Goal: Task Accomplishment & Management: Complete application form

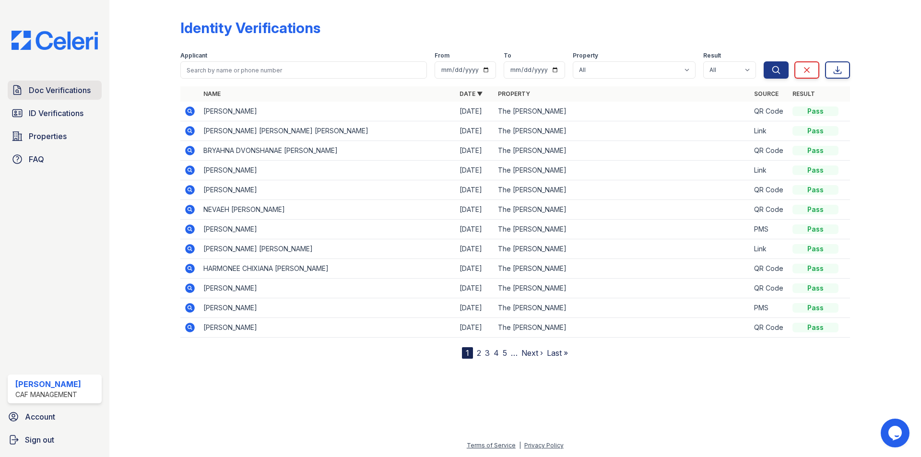
click at [59, 89] on span "Doc Verifications" at bounding box center [60, 90] width 62 height 12
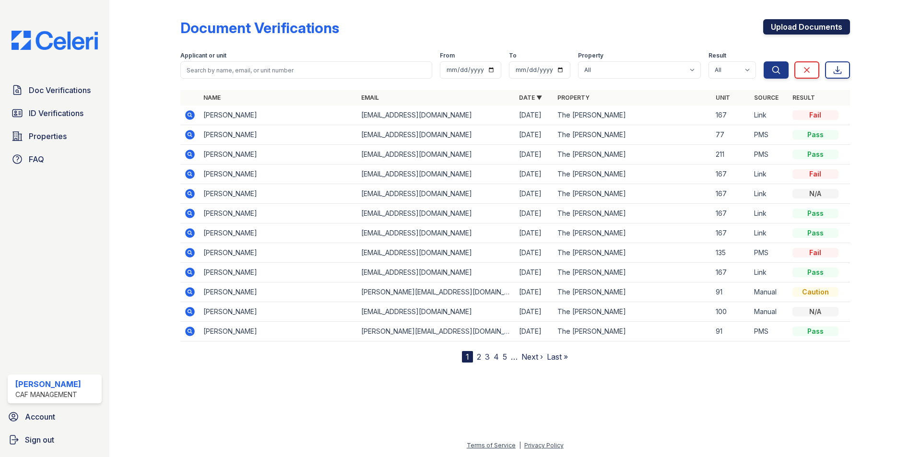
click at [813, 23] on link "Upload Documents" at bounding box center [806, 26] width 87 height 15
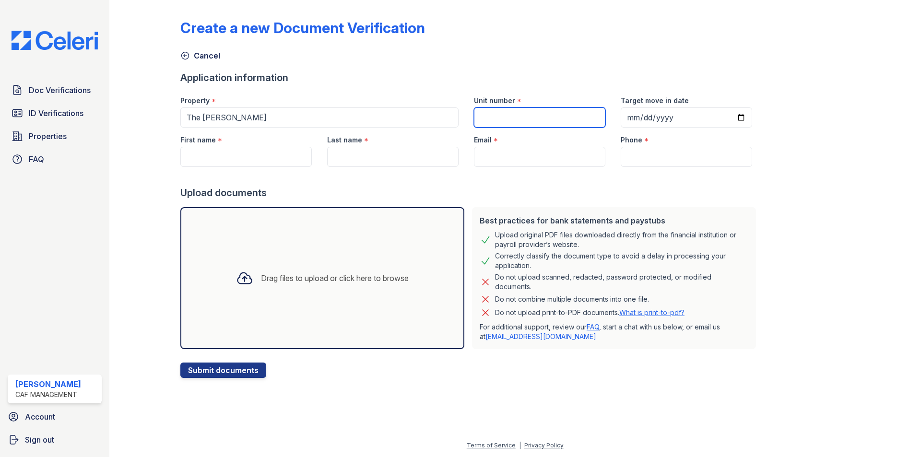
click at [574, 127] on input "Unit number" at bounding box center [539, 117] width 131 height 20
type input "46"
type input "2025-09-08"
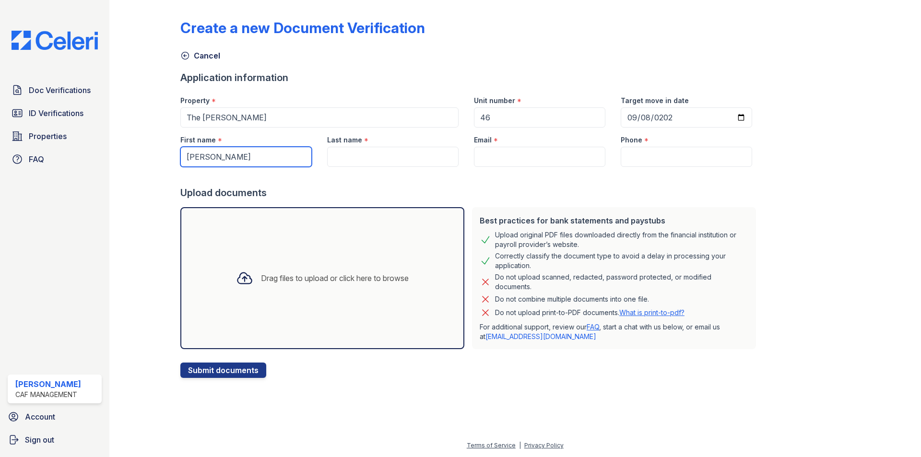
type input "Dewayne"
type input "Bell"
click at [506, 153] on input "Email" at bounding box center [539, 157] width 131 height 20
paste input "Djmustbethatguy22@gmail.com"
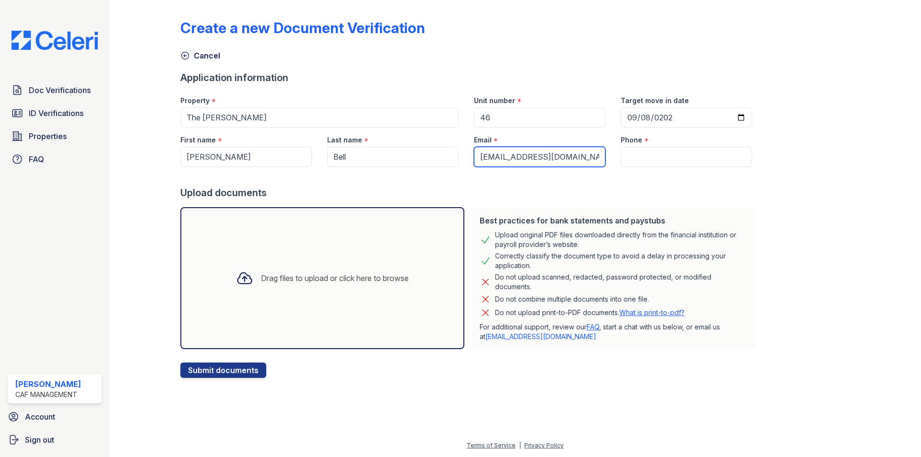
type input "Djmustbethatguy22@gmail.com"
click at [646, 145] on div "Phone *" at bounding box center [686, 137] width 131 height 19
click at [645, 151] on input "Phone" at bounding box center [686, 157] width 131 height 20
paste input "(414) 708-3778"
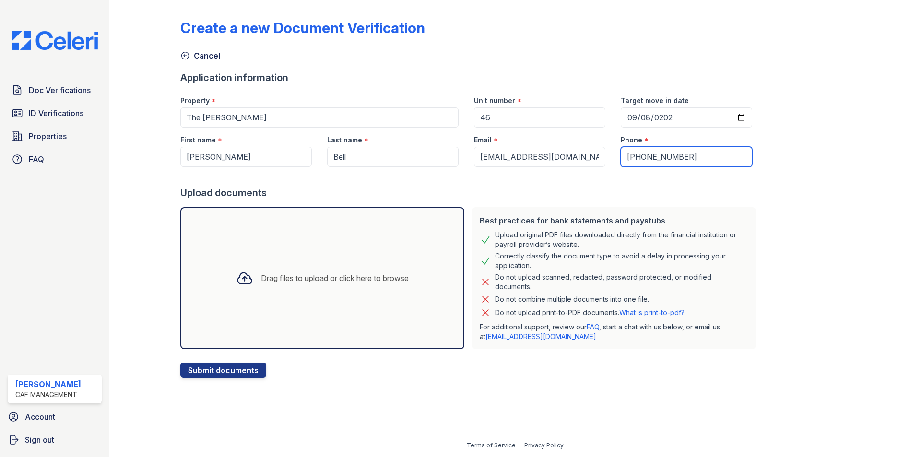
type input "(414) 708-3778"
click at [278, 268] on div "Drag files to upload or click here to browse" at bounding box center [322, 278] width 188 height 33
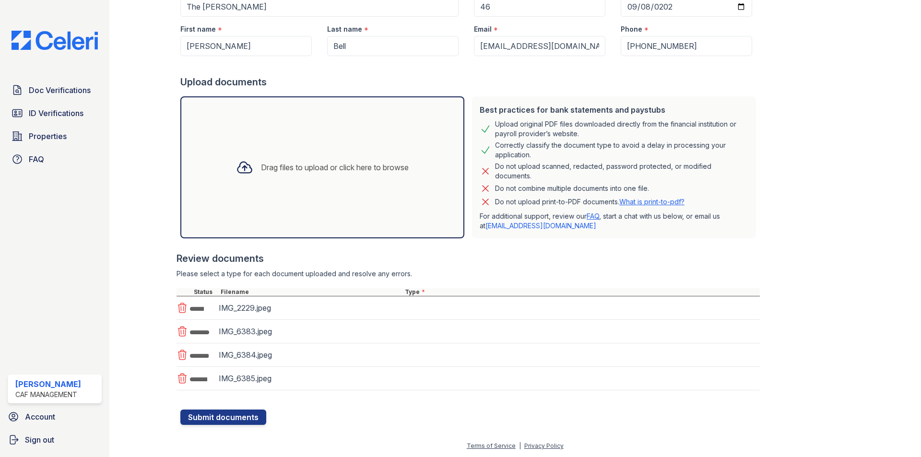
scroll to position [111, 0]
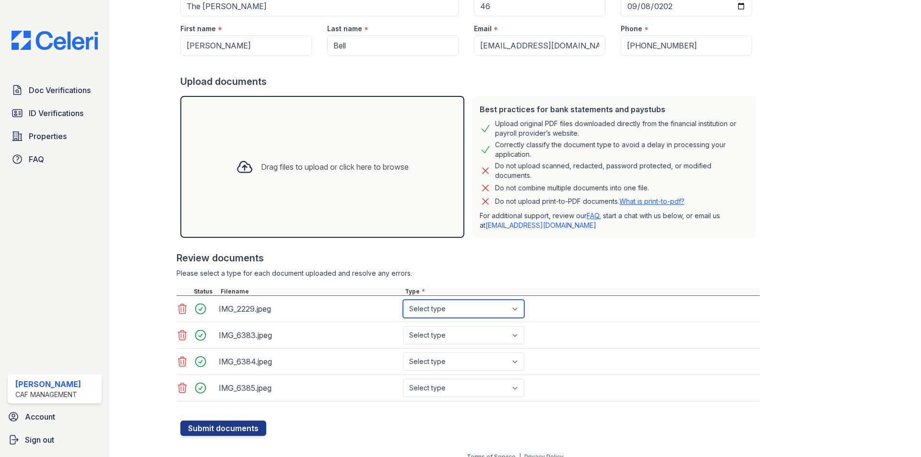
click at [485, 313] on select "Select type Paystub Bank Statement Offer Letter Tax Documents Benefit Award Let…" at bounding box center [463, 309] width 121 height 18
select select "paystub"
click at [403, 300] on select "Select type Paystub Bank Statement Offer Letter Tax Documents Benefit Award Let…" at bounding box center [463, 309] width 121 height 18
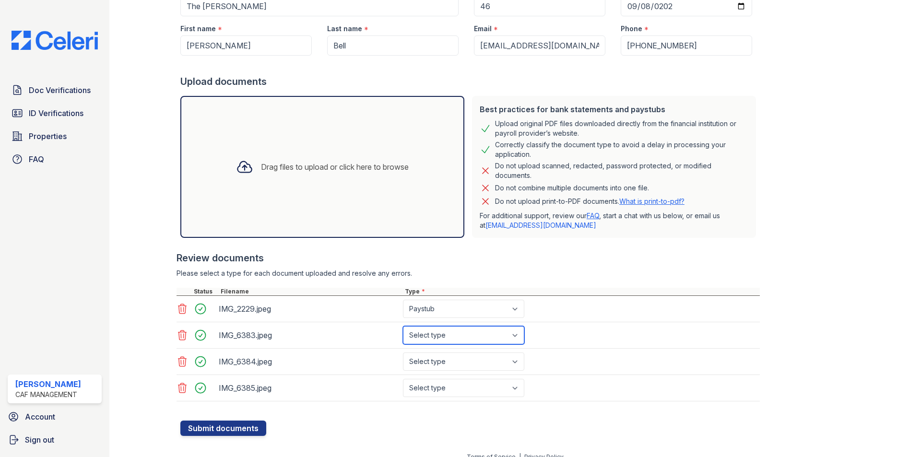
click at [462, 335] on select "Select type Paystub Bank Statement Offer Letter Tax Documents Benefit Award Let…" at bounding box center [463, 335] width 121 height 18
select select "paystub"
click at [403, 326] on select "Select type Paystub Bank Statement Offer Letter Tax Documents Benefit Award Let…" at bounding box center [463, 335] width 121 height 18
click at [434, 360] on select "Select type Paystub Bank Statement Offer Letter Tax Documents Benefit Award Let…" at bounding box center [463, 361] width 121 height 18
select select "paystub"
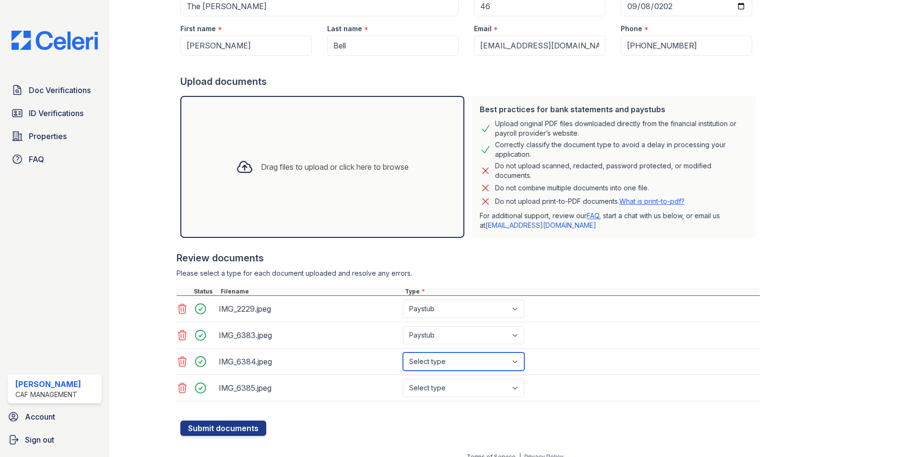
click at [403, 352] on select "Select type Paystub Bank Statement Offer Letter Tax Documents Benefit Award Let…" at bounding box center [463, 361] width 121 height 18
click at [433, 387] on select "Select type Paystub Bank Statement Offer Letter Tax Documents Benefit Award Let…" at bounding box center [463, 388] width 121 height 18
select select "paystub"
click at [403, 379] on select "Select type Paystub Bank Statement Offer Letter Tax Documents Benefit Award Let…" at bounding box center [463, 388] width 121 height 18
click at [217, 433] on button "Submit documents" at bounding box center [223, 428] width 86 height 15
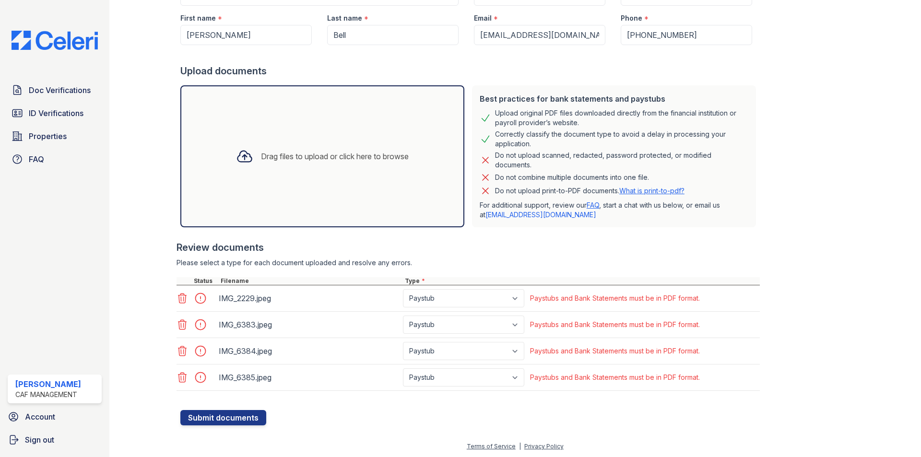
scroll to position [150, 0]
click at [262, 427] on div "Create a new Document Verification Cancel Please correct the errors below. Appl…" at bounding box center [515, 144] width 781 height 589
click at [183, 294] on icon at bounding box center [182, 298] width 8 height 10
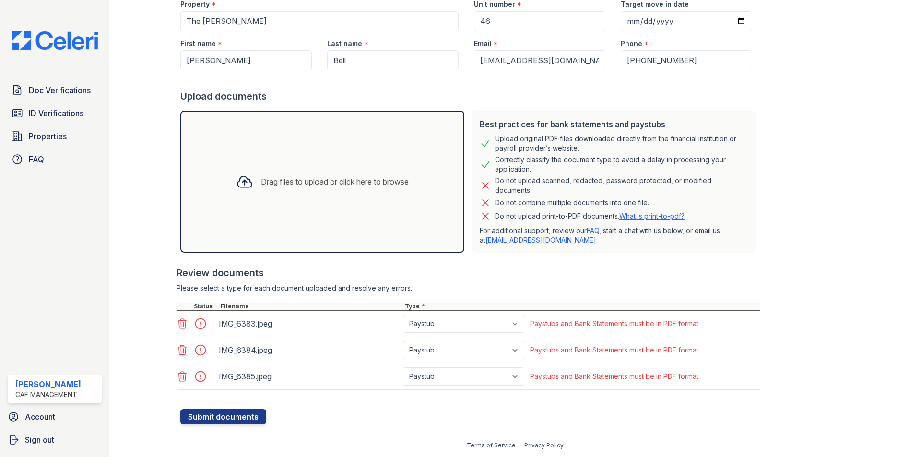
click at [183, 294] on div at bounding box center [467, 298] width 583 height 10
click at [185, 326] on icon at bounding box center [182, 324] width 12 height 12
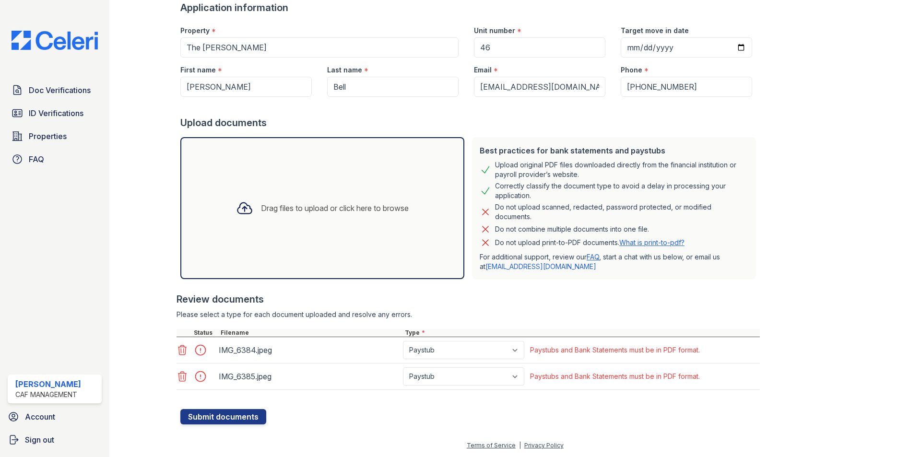
click at [180, 355] on icon at bounding box center [182, 350] width 8 height 10
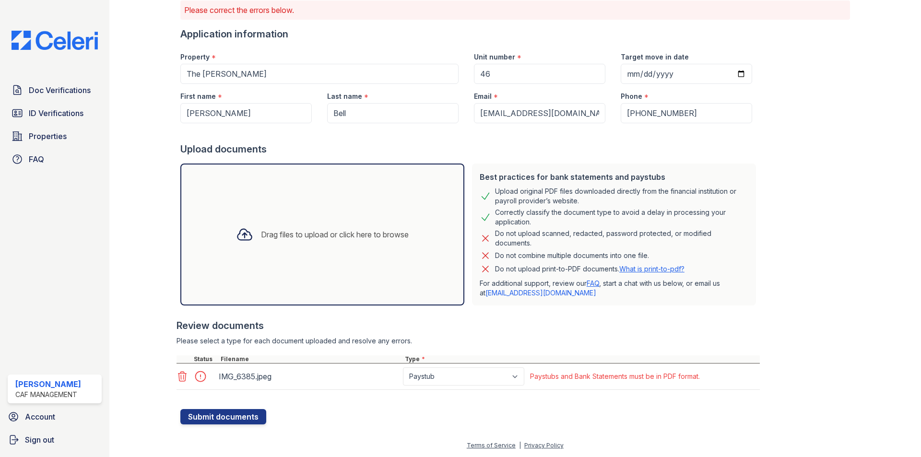
click at [182, 380] on icon at bounding box center [182, 377] width 12 height 12
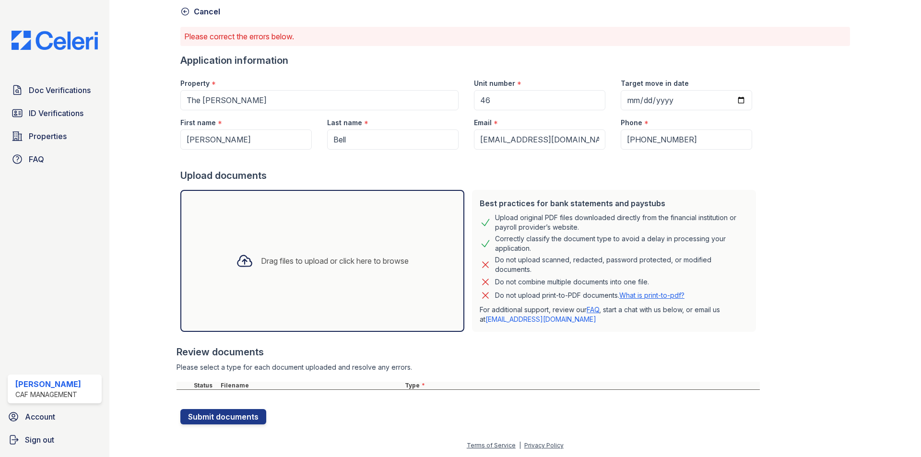
click at [293, 271] on div "Drag files to upload or click here to browse" at bounding box center [322, 261] width 188 height 33
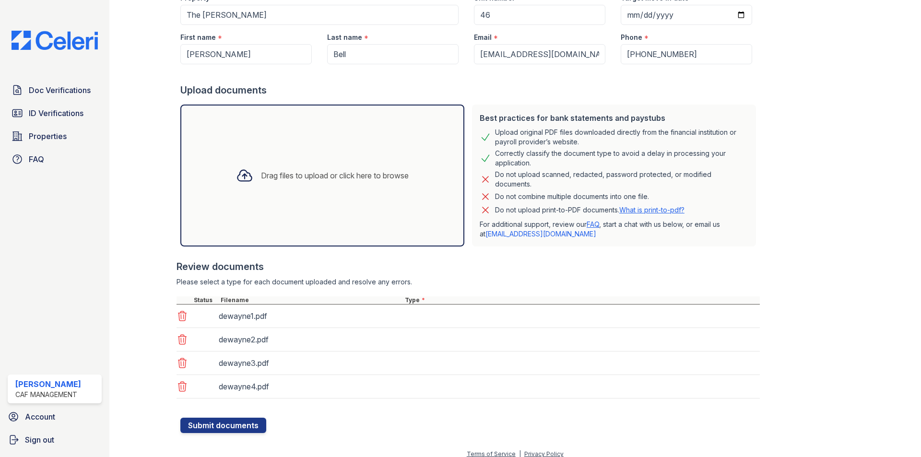
scroll to position [138, 0]
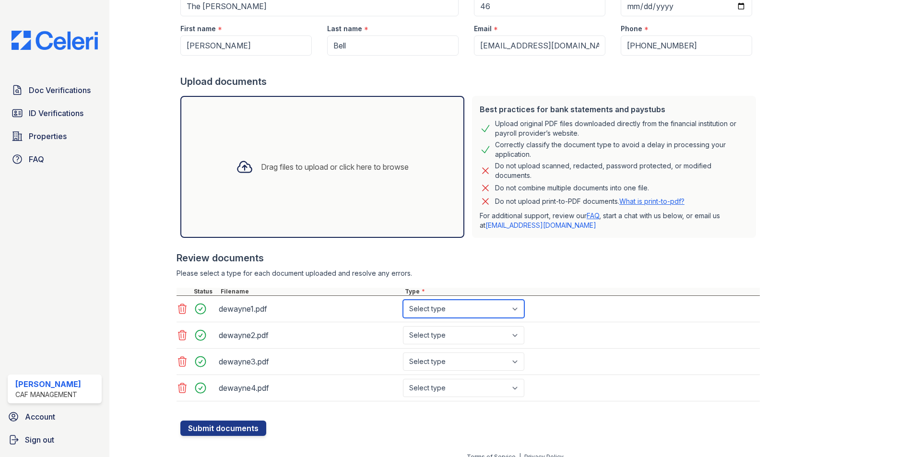
click at [448, 309] on select "Select type Paystub Bank Statement Offer Letter Tax Documents Benefit Award Let…" at bounding box center [463, 309] width 121 height 18
select select "paystub"
click at [403, 300] on select "Select type Paystub Bank Statement Offer Letter Tax Documents Benefit Award Let…" at bounding box center [463, 309] width 121 height 18
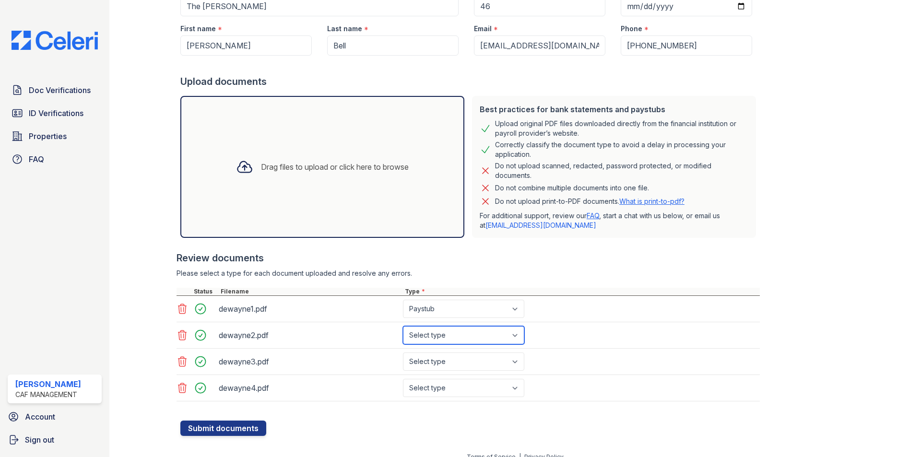
click at [446, 333] on select "Select type Paystub Bank Statement Offer Letter Tax Documents Benefit Award Let…" at bounding box center [463, 335] width 121 height 18
select select "paystub"
click at [403, 326] on select "Select type Paystub Bank Statement Offer Letter Tax Documents Benefit Award Let…" at bounding box center [463, 335] width 121 height 18
click at [450, 363] on select "Select type Paystub Bank Statement Offer Letter Tax Documents Benefit Award Let…" at bounding box center [463, 361] width 121 height 18
select select "paystub"
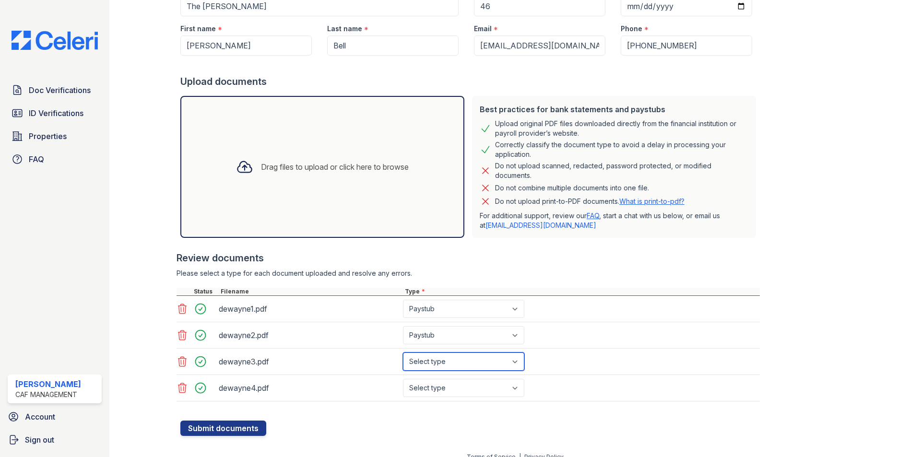
click at [403, 352] on select "Select type Paystub Bank Statement Offer Letter Tax Documents Benefit Award Let…" at bounding box center [463, 361] width 121 height 18
click at [464, 384] on select "Select type Paystub Bank Statement Offer Letter Tax Documents Benefit Award Let…" at bounding box center [463, 388] width 121 height 18
select select "paystub"
click at [403, 379] on select "Select type Paystub Bank Statement Offer Letter Tax Documents Benefit Award Let…" at bounding box center [463, 388] width 121 height 18
click at [212, 429] on button "Submit documents" at bounding box center [223, 428] width 86 height 15
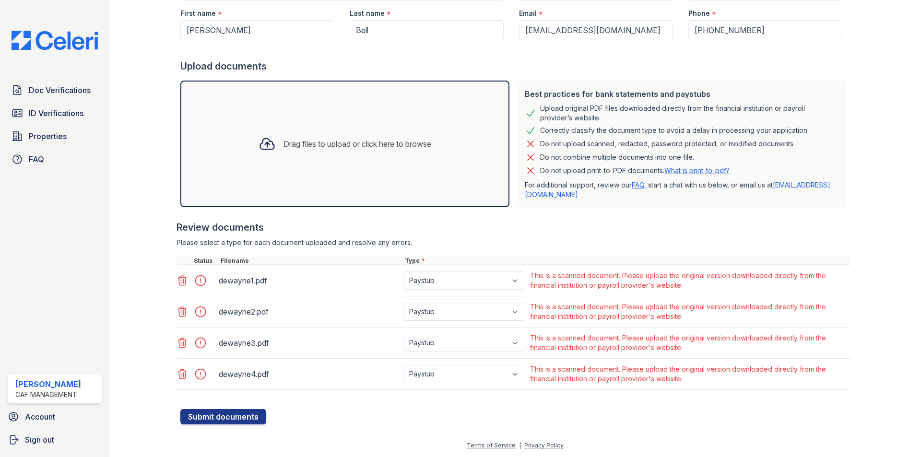
scroll to position [0, 0]
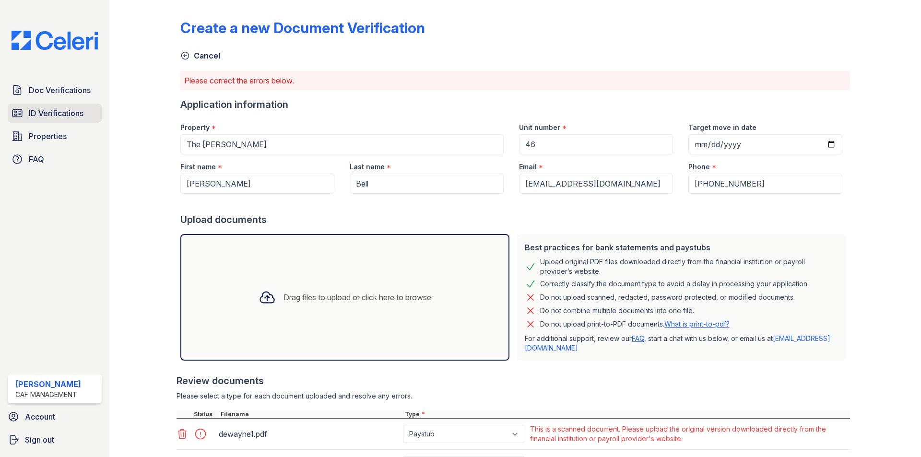
click at [65, 120] on link "ID Verifications" at bounding box center [55, 113] width 94 height 19
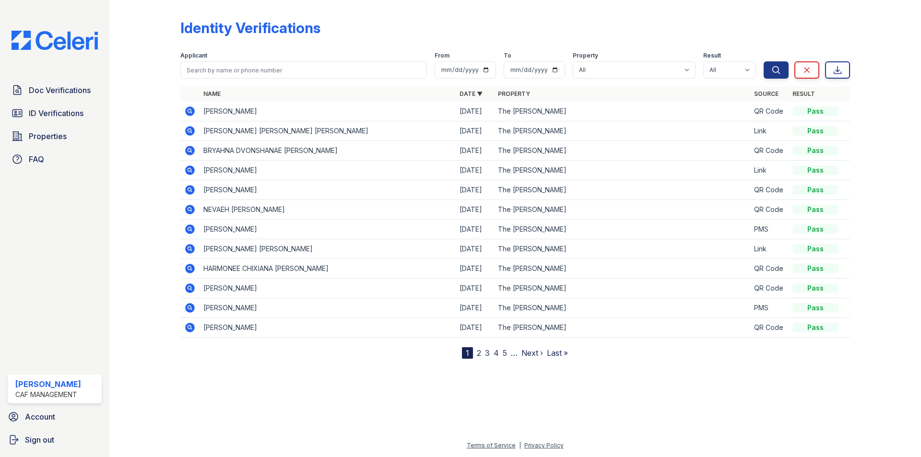
click at [185, 133] on icon at bounding box center [190, 131] width 12 height 12
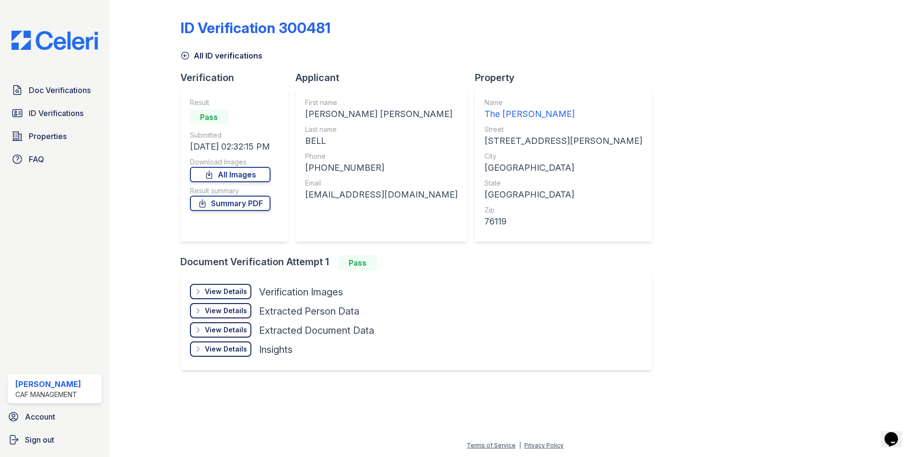
click at [233, 293] on div "View Details" at bounding box center [226, 292] width 42 height 10
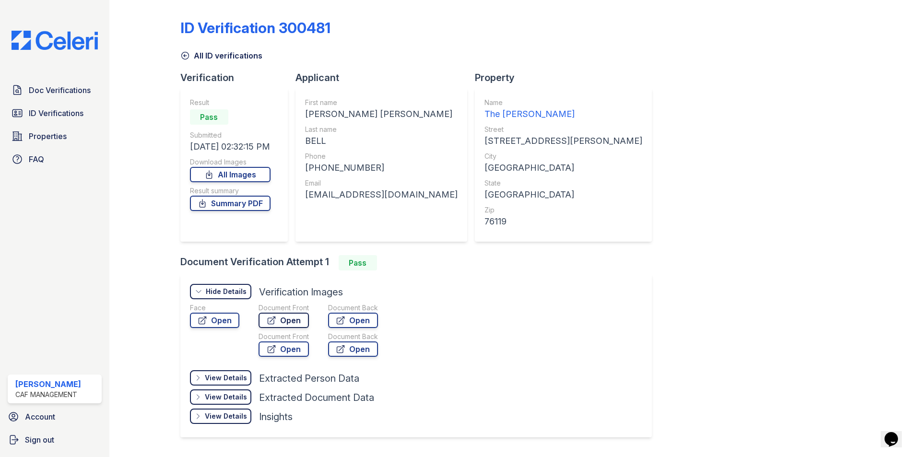
click at [303, 322] on link "Open" at bounding box center [283, 320] width 50 height 15
click at [205, 205] on icon at bounding box center [203, 204] width 10 height 10
click at [277, 324] on link "Open" at bounding box center [283, 320] width 50 height 15
click at [46, 93] on span "Doc Verifications" at bounding box center [60, 90] width 62 height 12
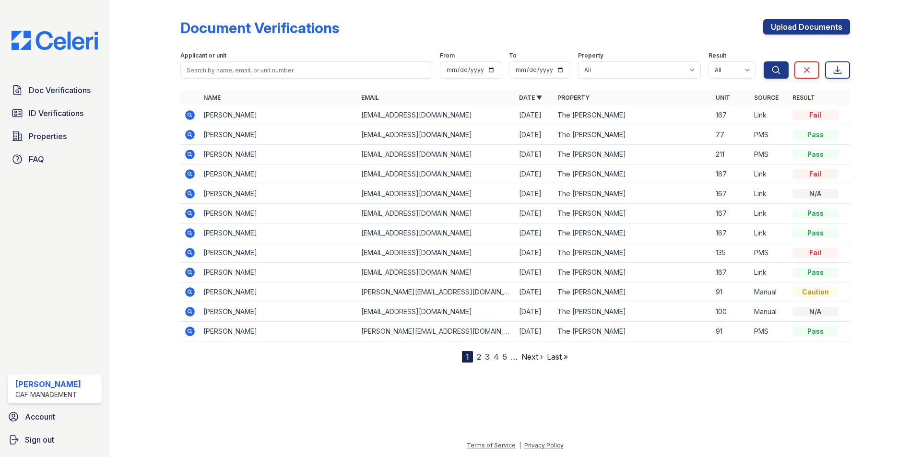
click at [205, 375] on div "Document Verifications Upload Documents Filter Applicant or unit From To Proper…" at bounding box center [515, 189] width 781 height 378
